Goal: Information Seeking & Learning: Learn about a topic

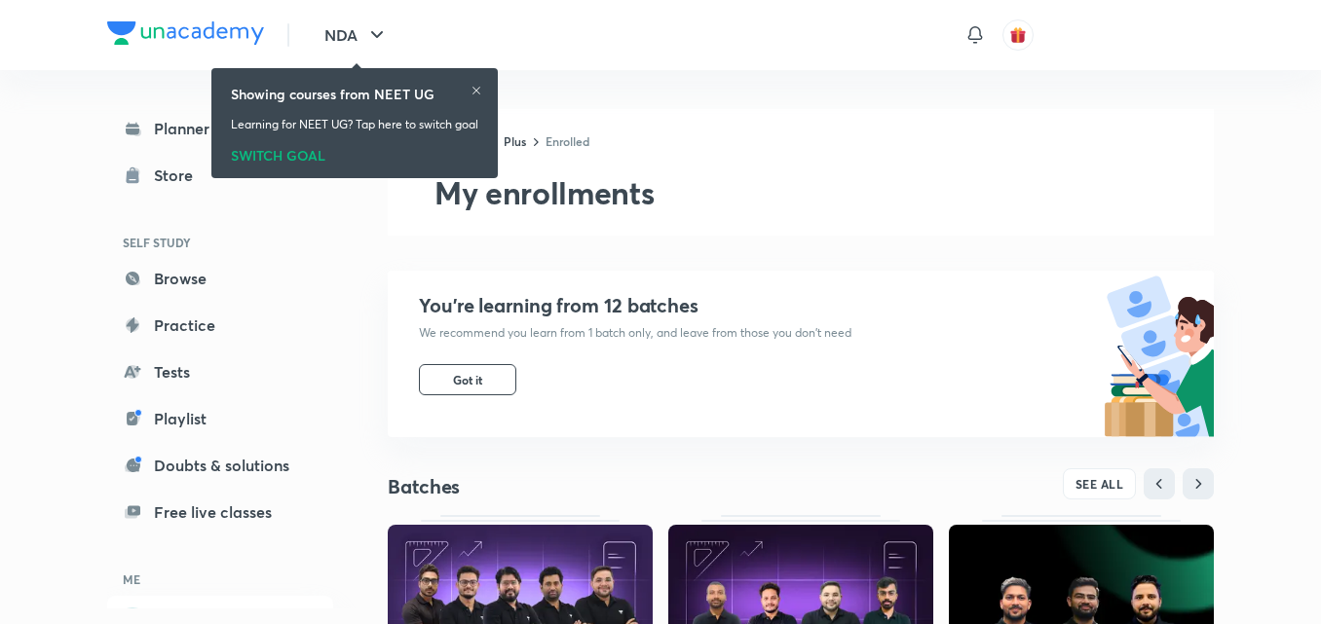
click at [387, 33] on icon "button" at bounding box center [376, 34] width 23 height 23
click at [382, 31] on icon "button" at bounding box center [376, 34] width 23 height 23
click at [371, 29] on icon "button" at bounding box center [376, 34] width 23 height 23
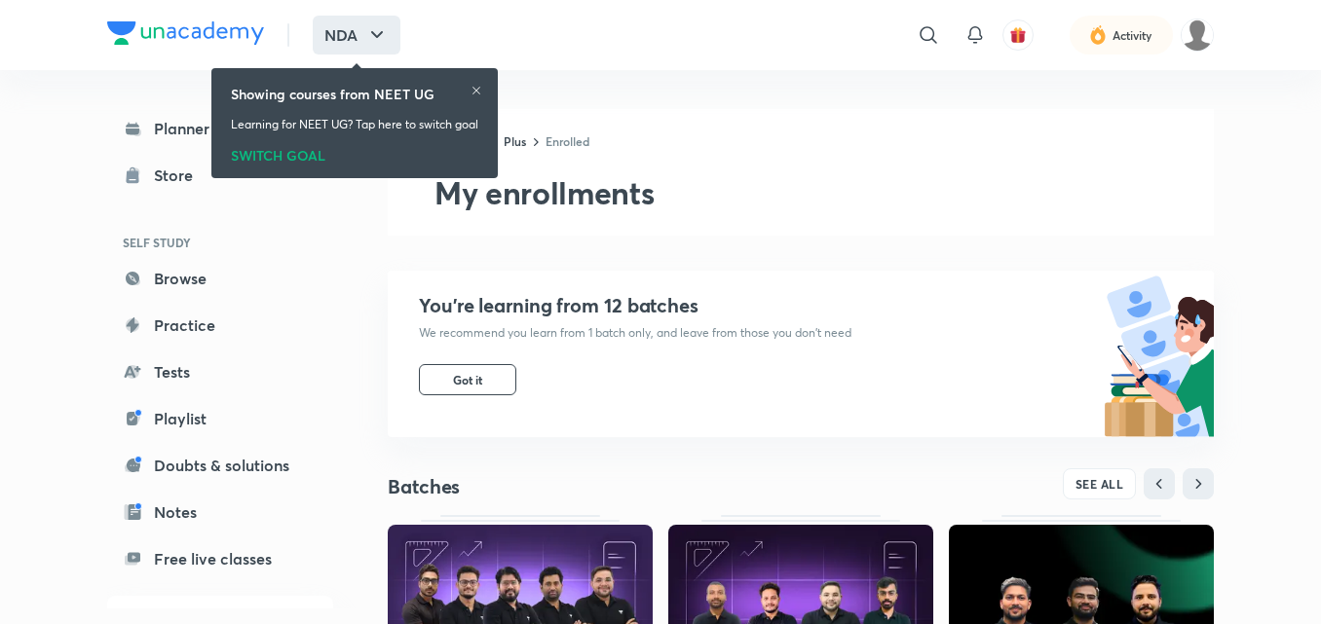
drag, startPoint x: 371, startPoint y: 29, endPoint x: 331, endPoint y: 32, distance: 40.0
click at [331, 32] on button "NDA" at bounding box center [357, 35] width 88 height 39
click at [372, 26] on icon "button" at bounding box center [376, 34] width 23 height 23
click at [309, 155] on div "SWITCH GOAL" at bounding box center [354, 151] width 247 height 21
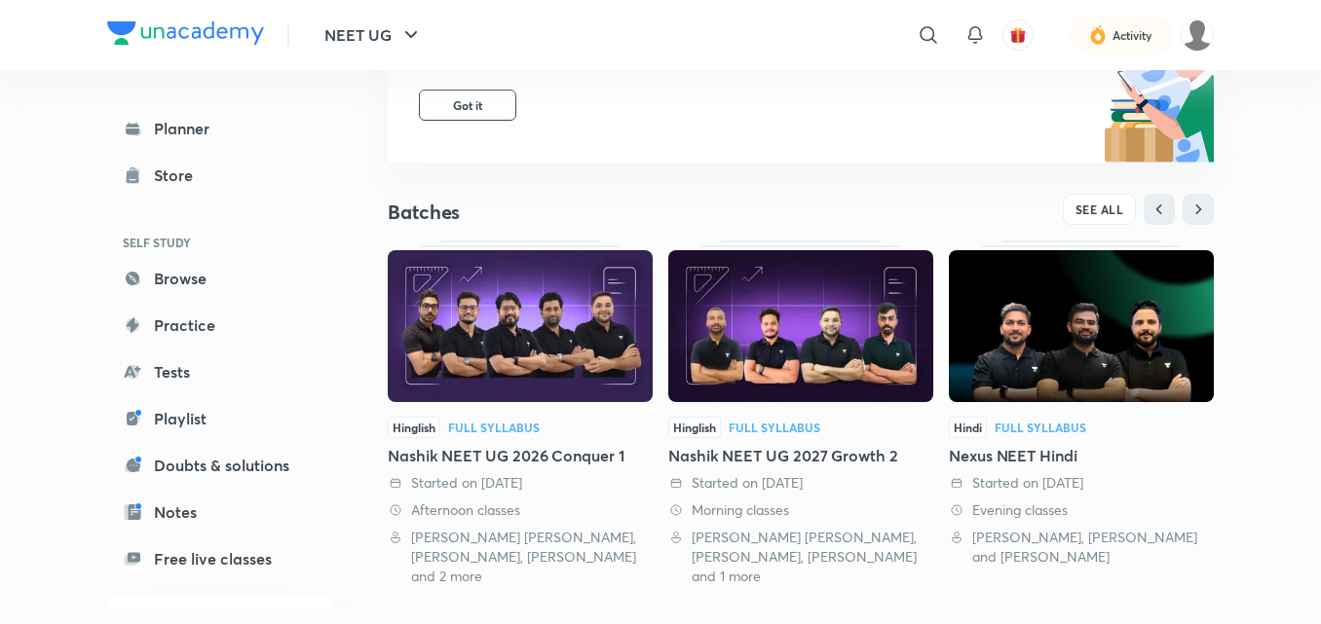
scroll to position [273, 0]
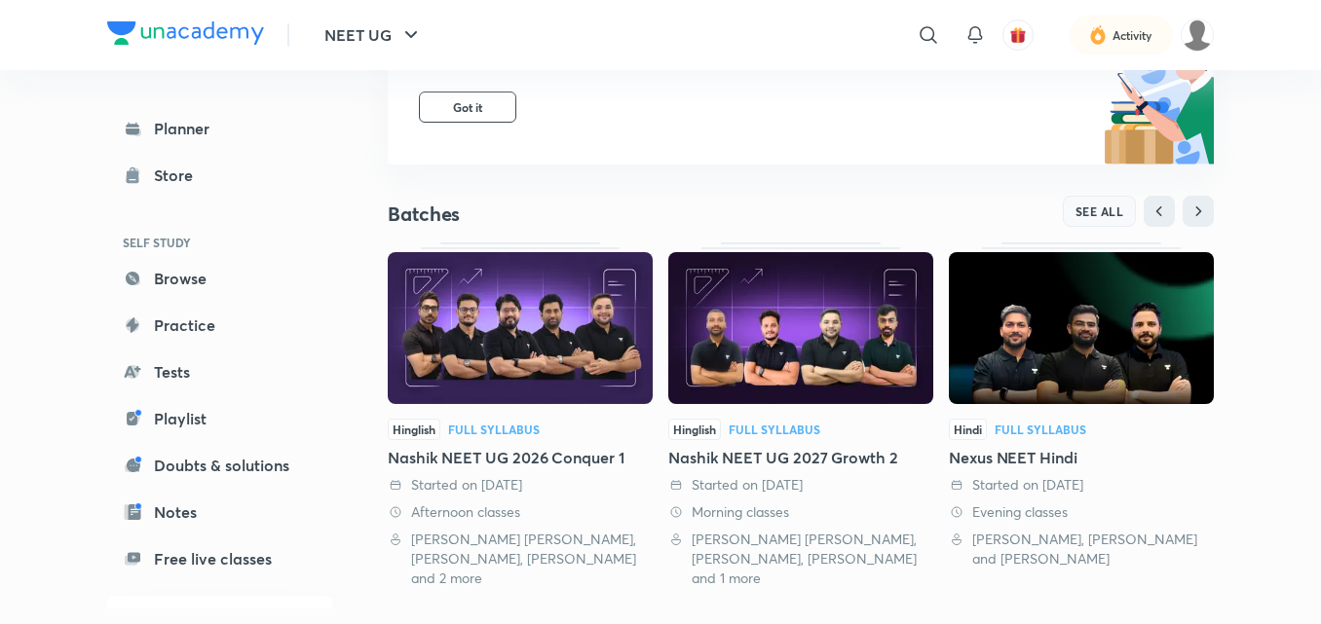
click at [1122, 207] on span "SEE ALL" at bounding box center [1099, 212] width 49 height 14
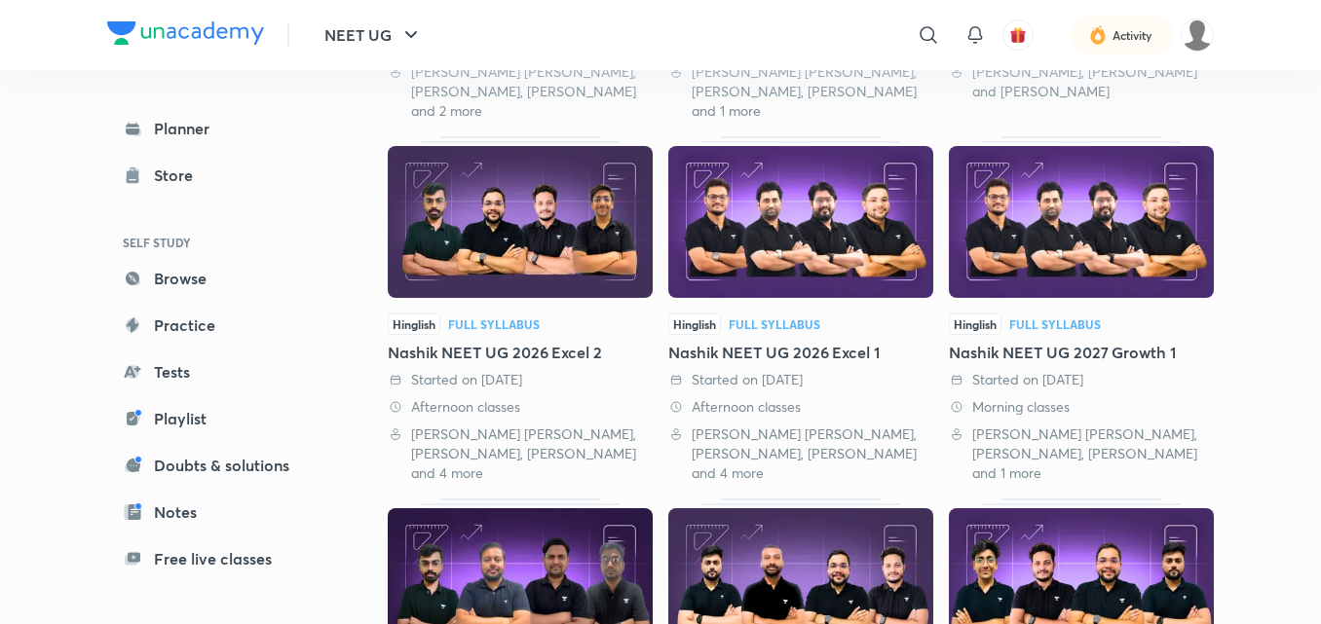
scroll to position [494, 0]
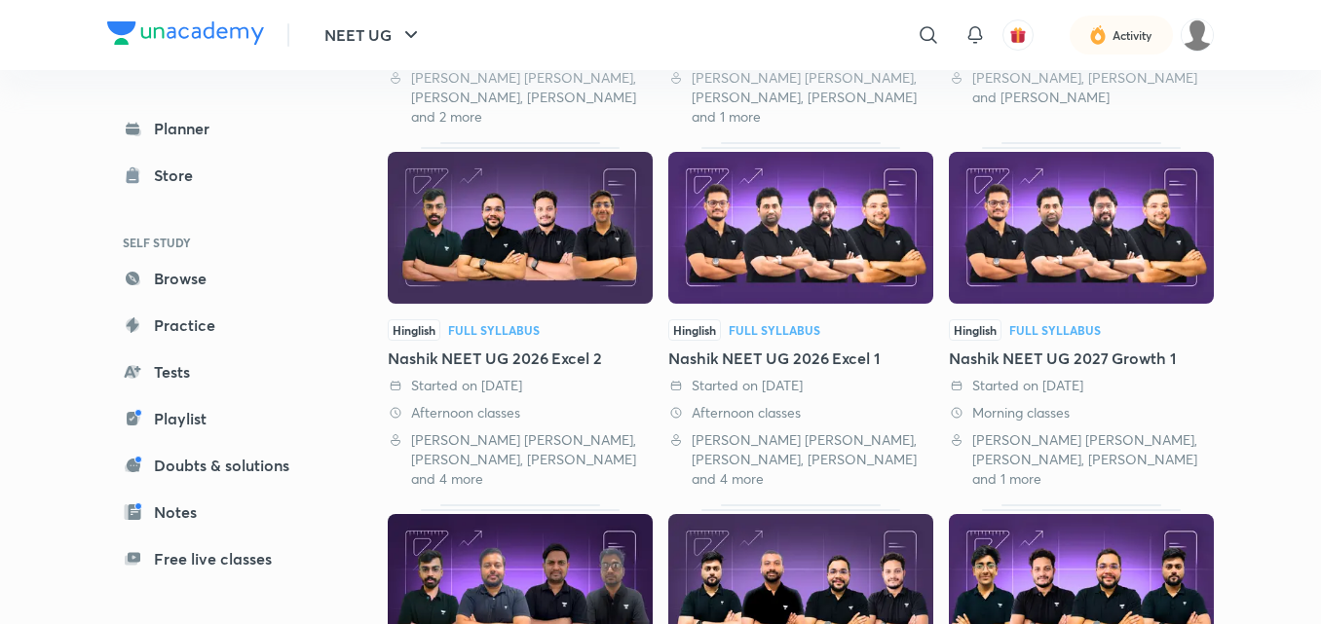
click at [1071, 227] on img at bounding box center [1081, 228] width 265 height 152
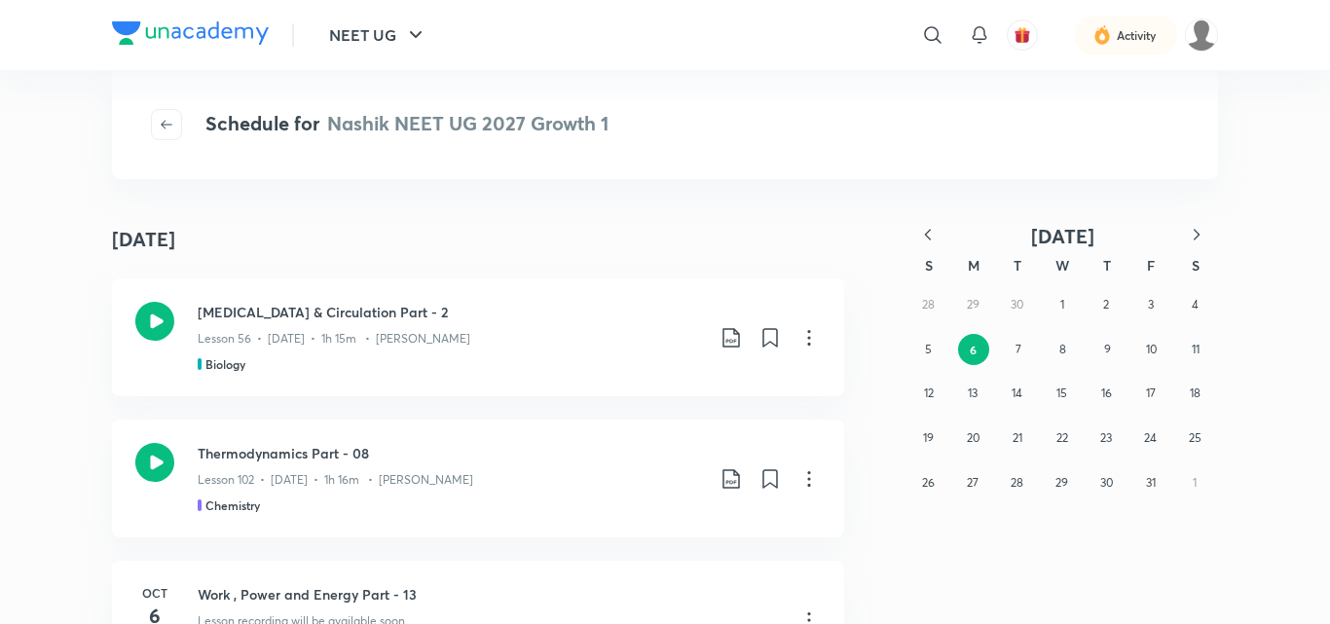
click at [926, 230] on icon "button" at bounding box center [927, 234] width 19 height 19
click at [1101, 358] on button "10" at bounding box center [1106, 349] width 31 height 31
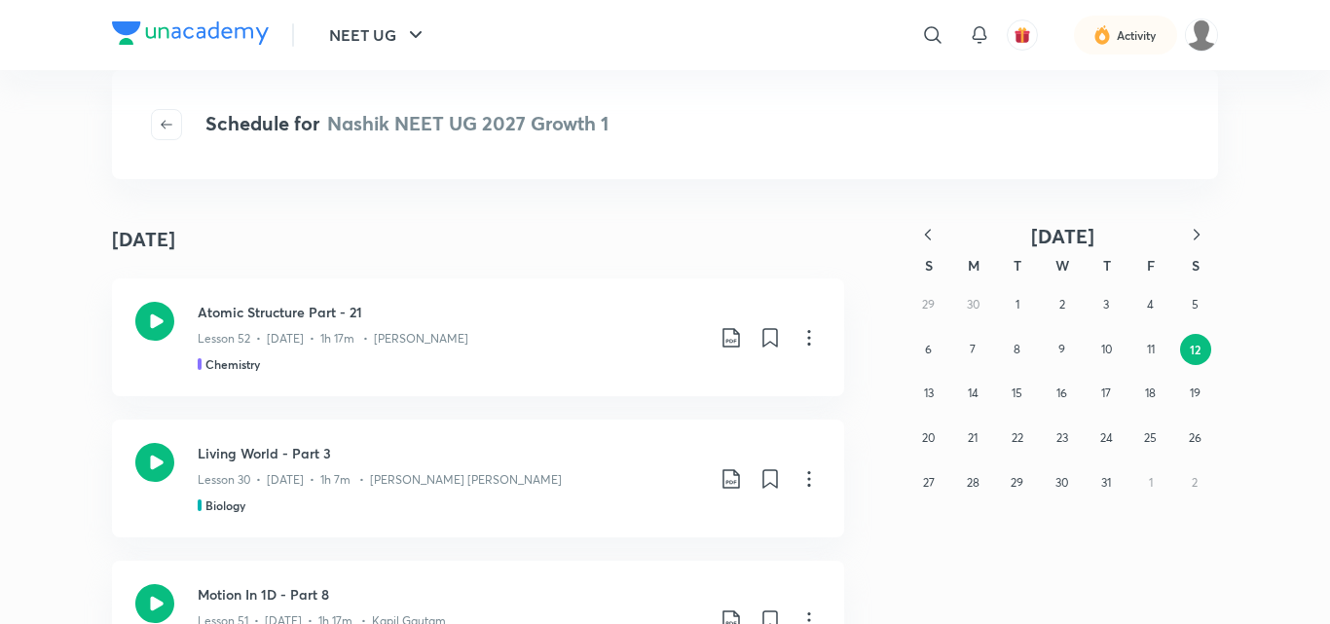
click at [924, 235] on icon "button" at bounding box center [927, 234] width 19 height 19
click at [930, 237] on icon "button" at bounding box center [927, 234] width 19 height 19
click at [1200, 235] on icon "button" at bounding box center [1197, 234] width 6 height 11
click at [1108, 385] on button "15" at bounding box center [1106, 393] width 31 height 31
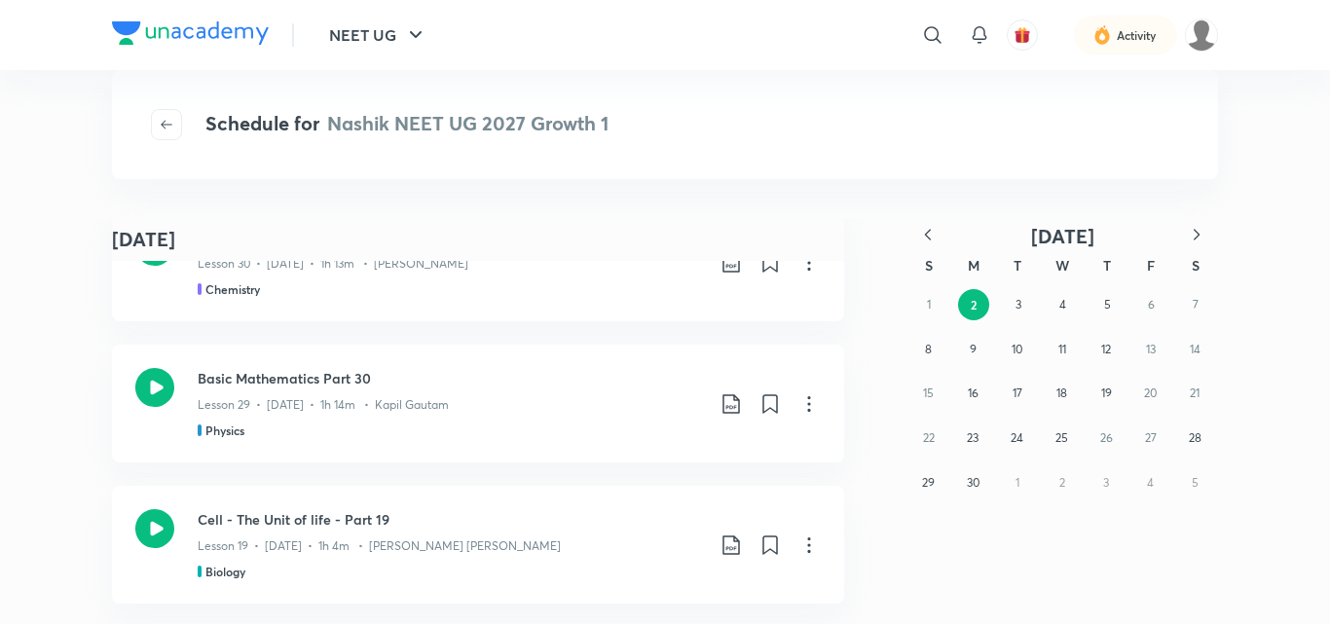
scroll to position [3303, 0]
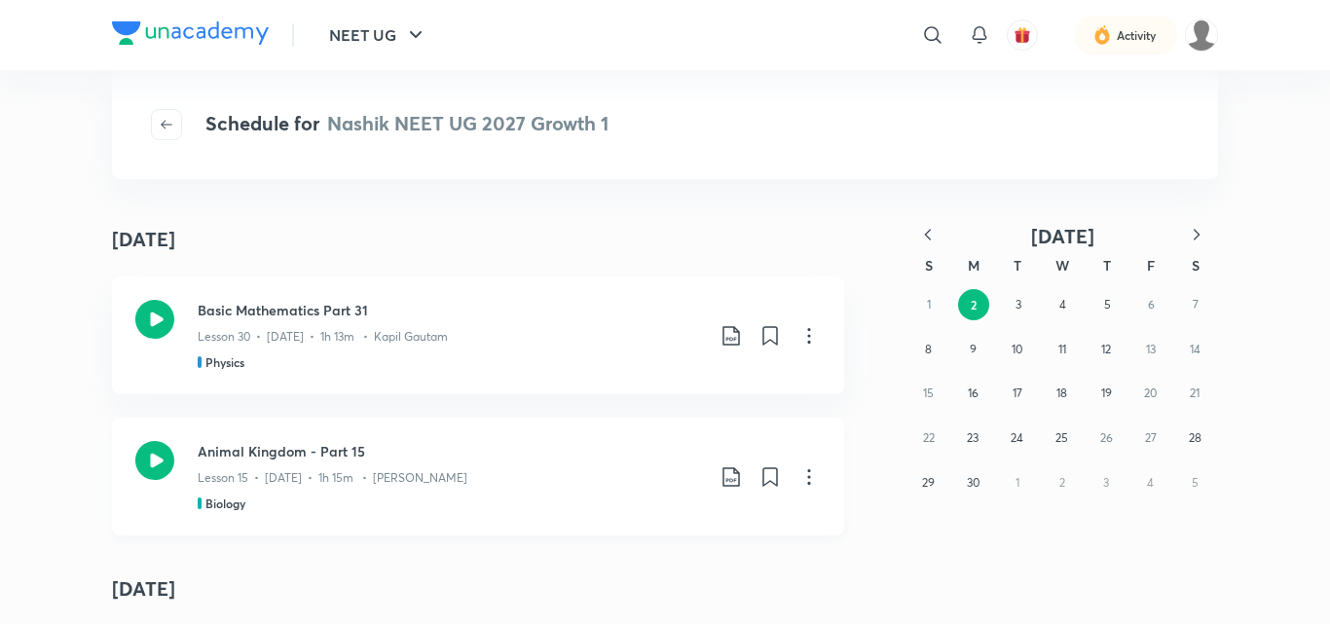
click at [153, 457] on icon at bounding box center [154, 460] width 39 height 39
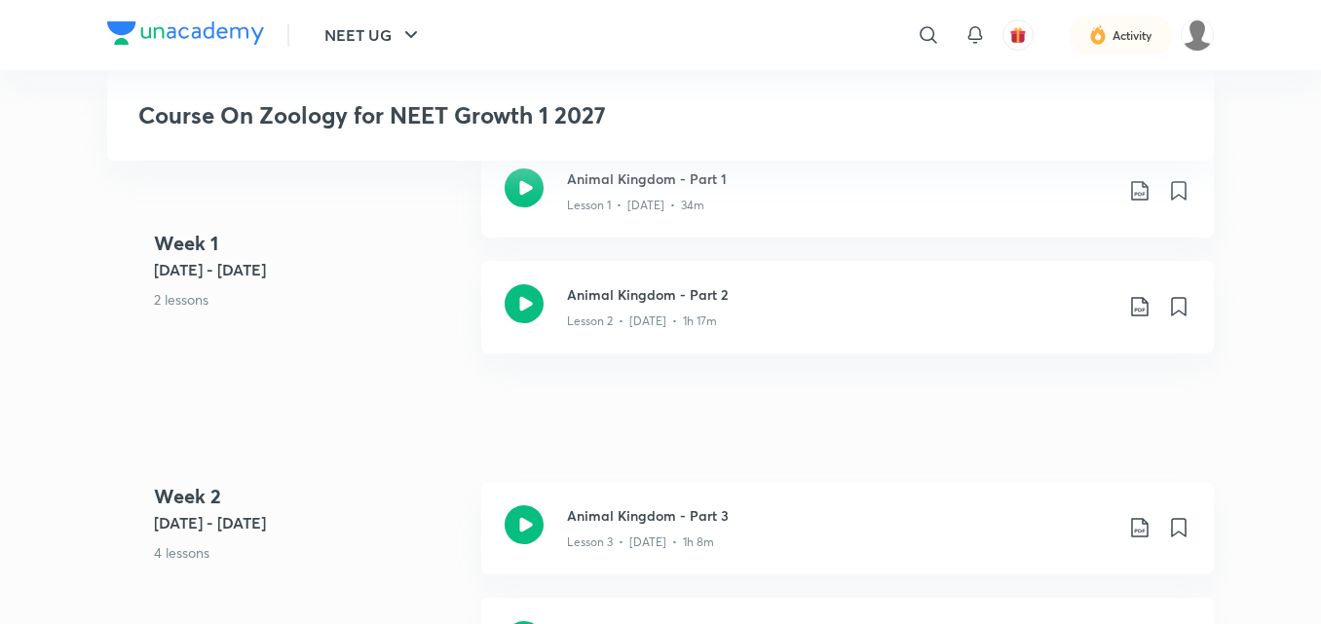
drag, startPoint x: 0, startPoint y: 0, endPoint x: 993, endPoint y: 541, distance: 1131.4
click at [993, 549] on div "Animal Kingdom - Part 3 Lesson 3 • [DATE] • 1h 8m" at bounding box center [847, 528] width 732 height 93
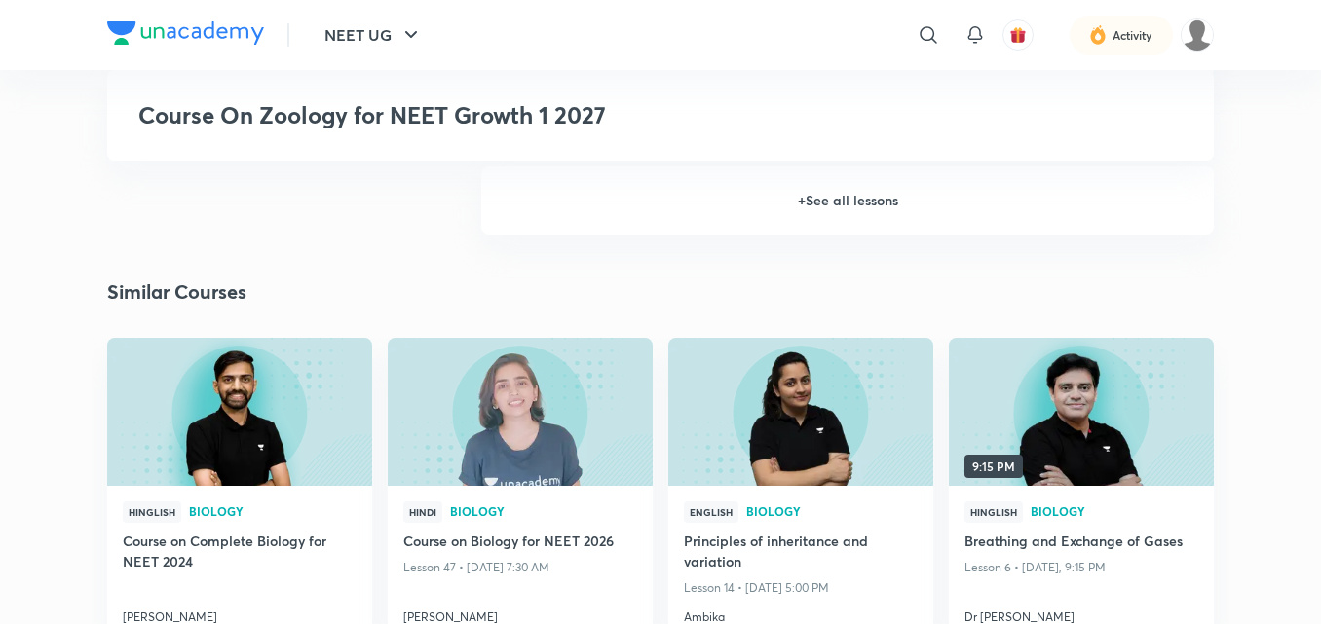
scroll to position [1916, 0]
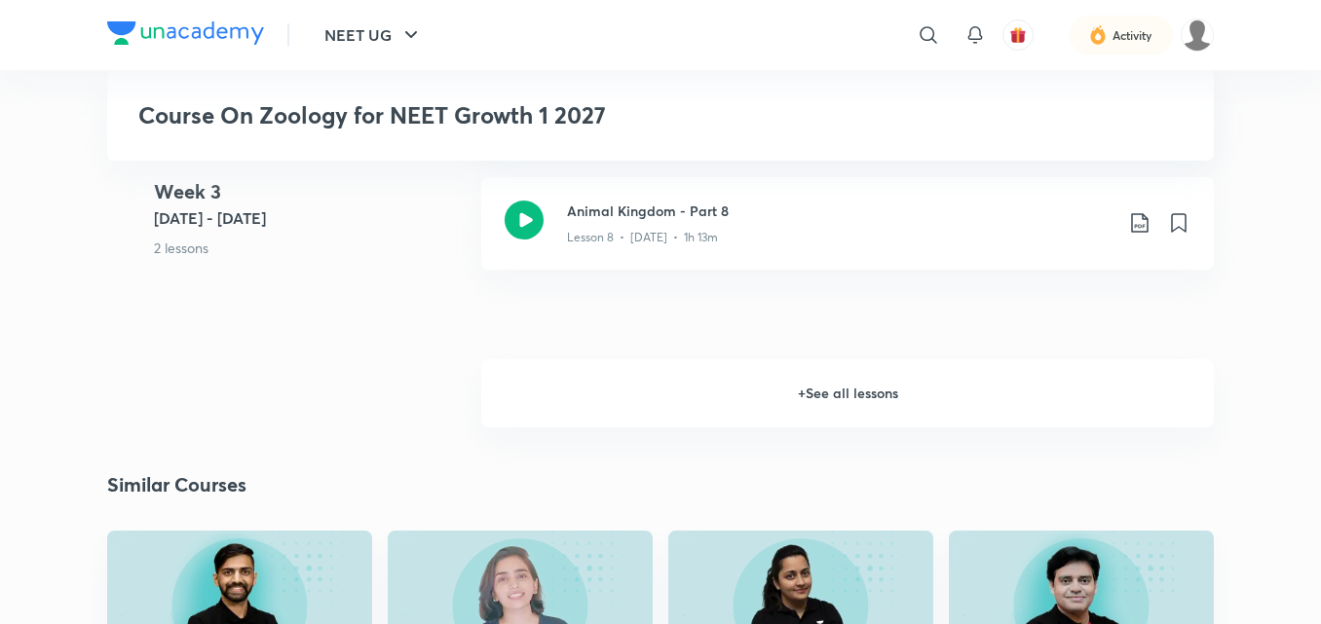
scroll to position [1740, 0]
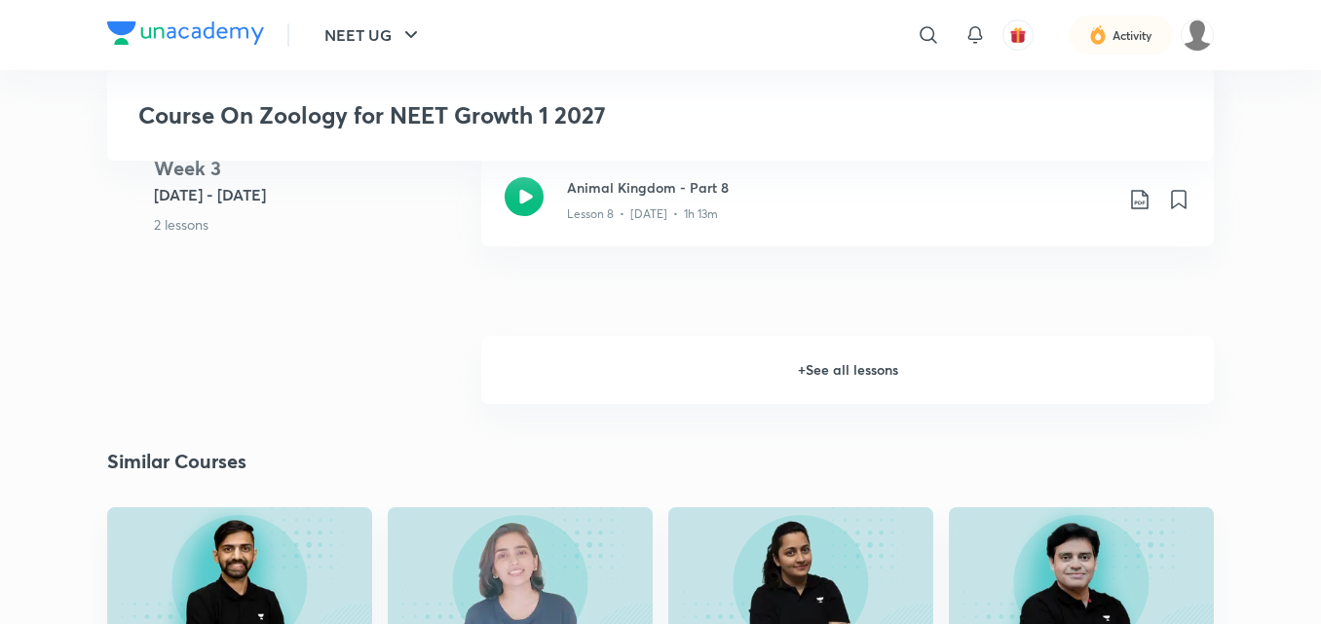
click at [898, 369] on h6 "+ See all lessons" at bounding box center [847, 370] width 732 height 68
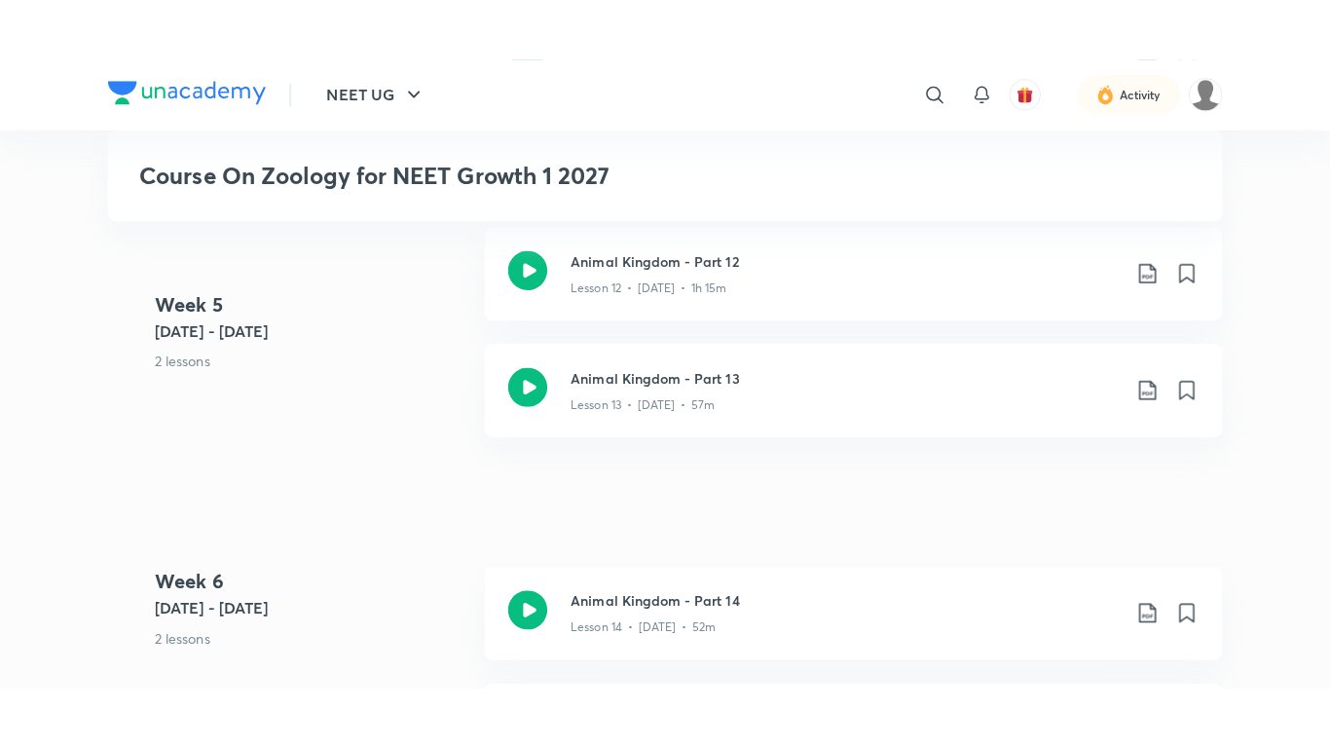
scroll to position [2325, 0]
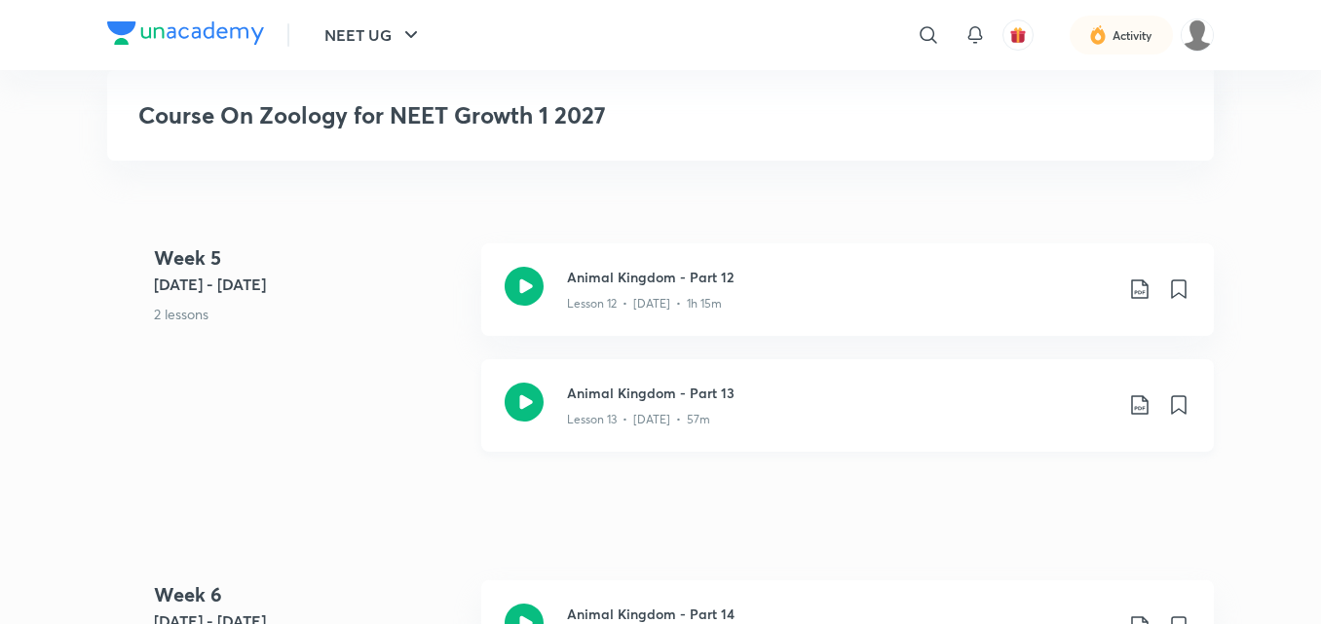
click at [533, 397] on icon at bounding box center [523, 402] width 39 height 39
